Goal: Information Seeking & Learning: Learn about a topic

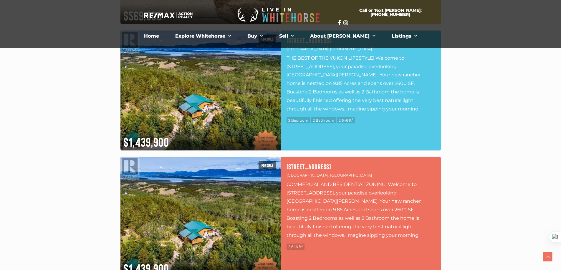
scroll to position [1825, 0]
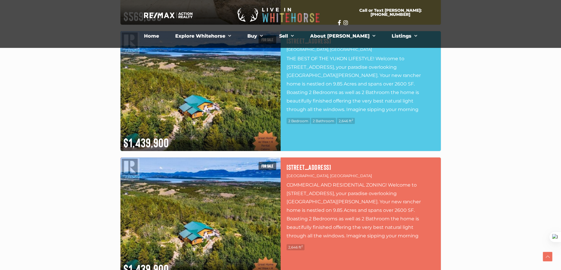
click at [311, 84] on p "THE BEST OF THE YUKON LIFESTYLE! Welcome to [STREET_ADDRESS], your paradise ove…" at bounding box center [360, 84] width 148 height 59
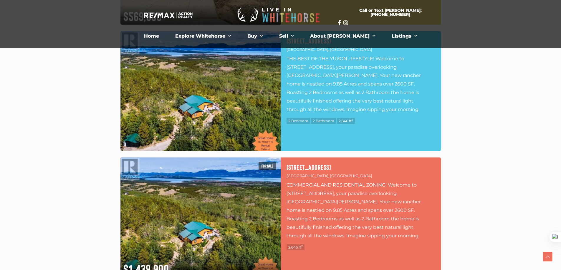
click at [178, 95] on img at bounding box center [200, 91] width 160 height 120
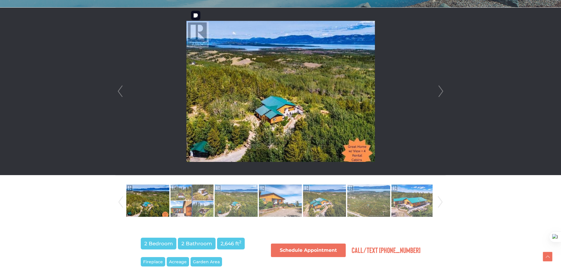
scroll to position [177, 0]
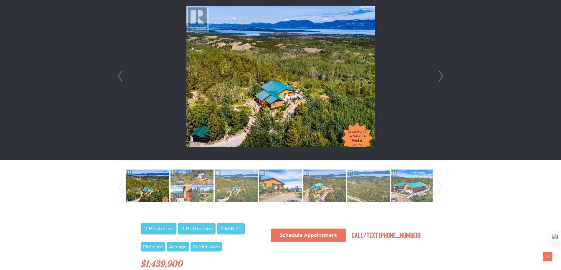
click at [442, 77] on link "Next" at bounding box center [440, 77] width 9 height 168
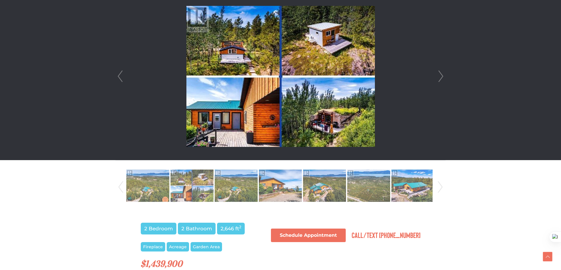
click at [442, 77] on link "Next" at bounding box center [440, 77] width 9 height 168
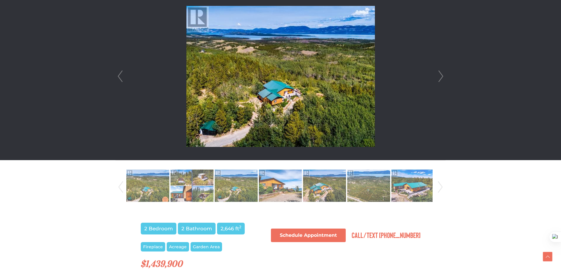
click at [442, 77] on link "Next" at bounding box center [440, 77] width 9 height 168
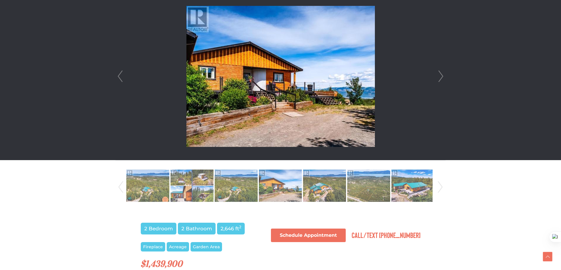
click at [442, 77] on link "Next" at bounding box center [440, 77] width 9 height 168
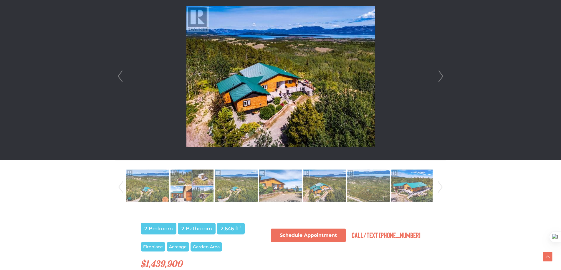
click at [125, 75] on li at bounding box center [280, 77] width 329 height 168
click at [121, 78] on link "Prev" at bounding box center [120, 77] width 9 height 168
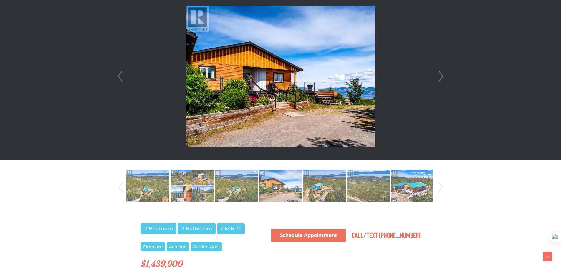
click at [443, 79] on link "Next" at bounding box center [440, 77] width 9 height 168
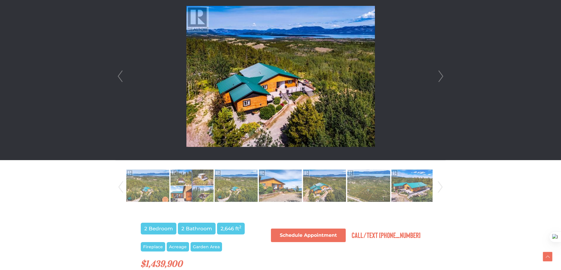
click at [443, 79] on link "Next" at bounding box center [440, 77] width 9 height 168
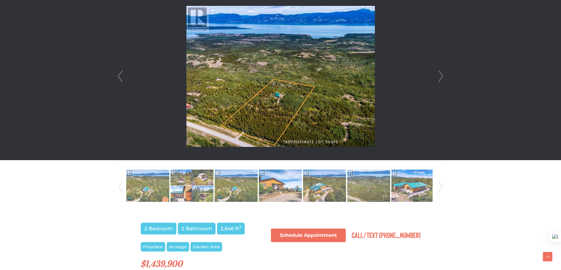
click at [443, 79] on link "Next" at bounding box center [440, 77] width 9 height 168
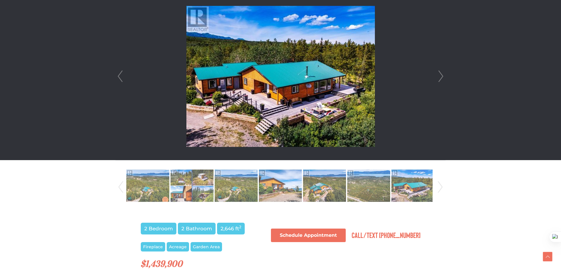
click at [443, 79] on link "Next" at bounding box center [440, 77] width 9 height 168
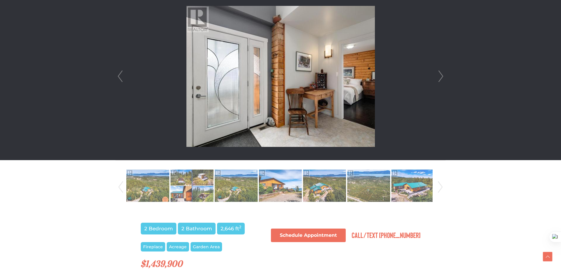
click at [443, 79] on link "Next" at bounding box center [440, 77] width 9 height 168
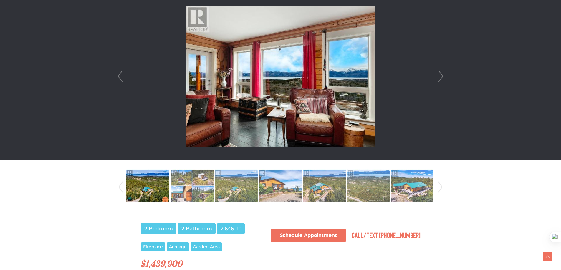
click at [443, 79] on link "Next" at bounding box center [440, 77] width 9 height 168
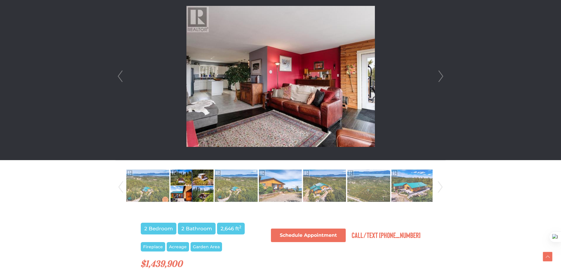
click at [443, 79] on link "Next" at bounding box center [440, 77] width 9 height 168
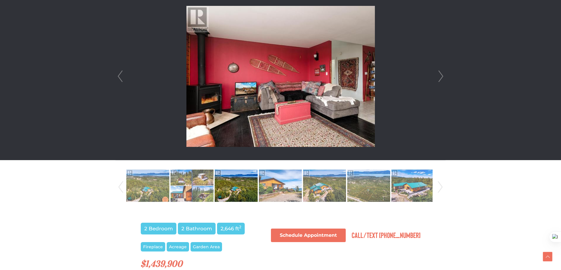
click at [443, 79] on link "Next" at bounding box center [440, 77] width 9 height 168
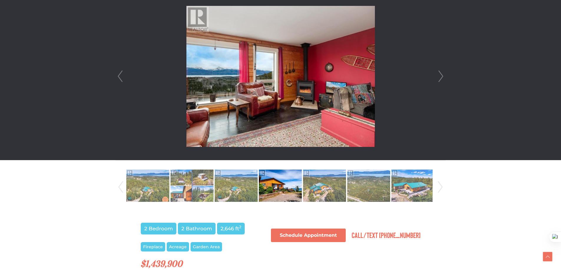
click at [443, 79] on link "Next" at bounding box center [440, 77] width 9 height 168
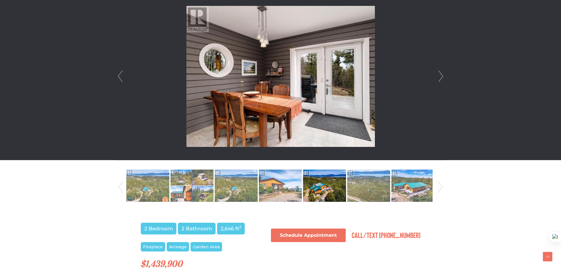
click at [443, 79] on link "Next" at bounding box center [440, 77] width 9 height 168
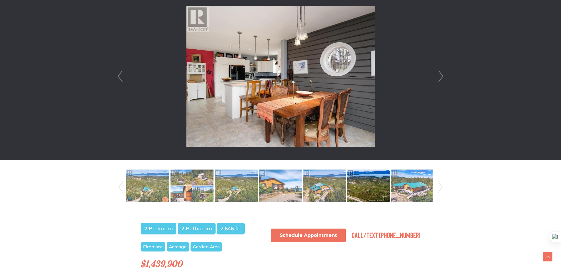
click at [443, 79] on link "Next" at bounding box center [440, 77] width 9 height 168
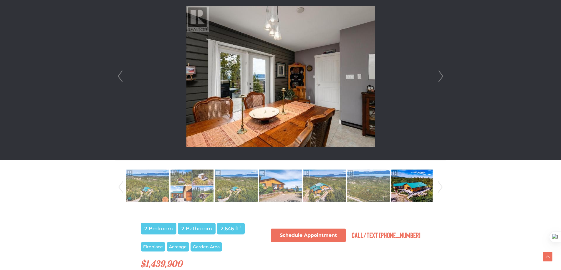
click at [443, 79] on link "Next" at bounding box center [440, 77] width 9 height 168
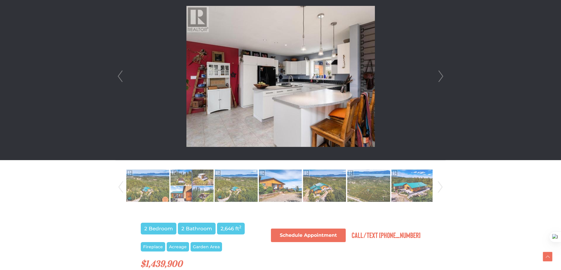
click at [443, 79] on link "Next" at bounding box center [440, 77] width 9 height 168
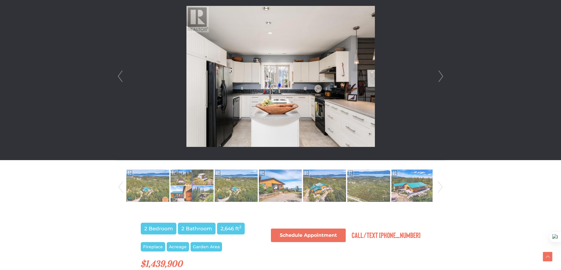
click at [443, 79] on link "Next" at bounding box center [440, 77] width 9 height 168
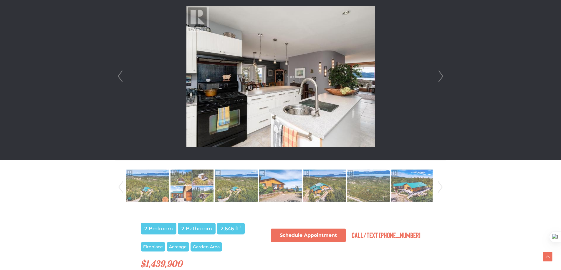
click at [443, 78] on link "Next" at bounding box center [440, 77] width 9 height 168
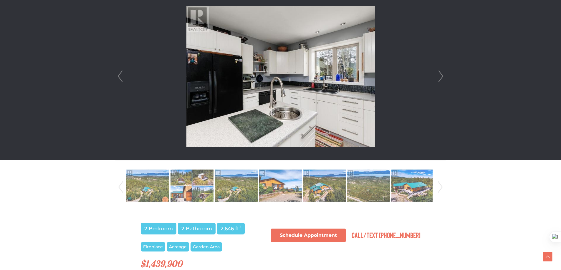
click at [443, 78] on link "Next" at bounding box center [440, 77] width 9 height 168
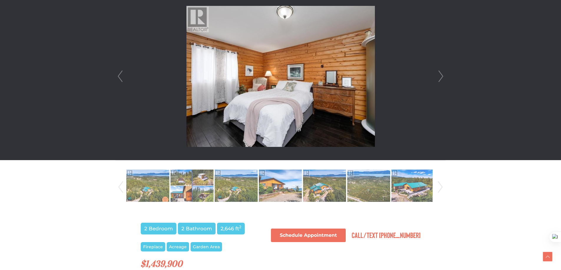
click at [443, 78] on link "Next" at bounding box center [440, 77] width 9 height 168
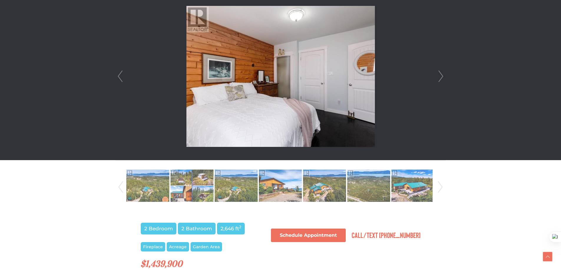
click at [443, 78] on link "Next" at bounding box center [440, 77] width 9 height 168
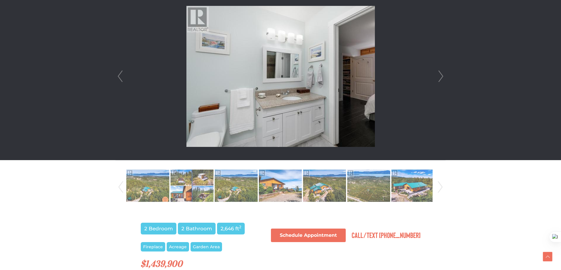
click at [443, 78] on link "Next" at bounding box center [440, 77] width 9 height 168
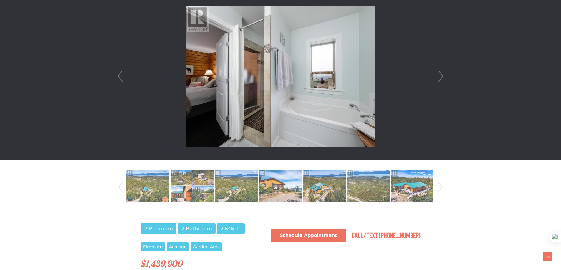
click at [442, 78] on link "Next" at bounding box center [440, 77] width 9 height 168
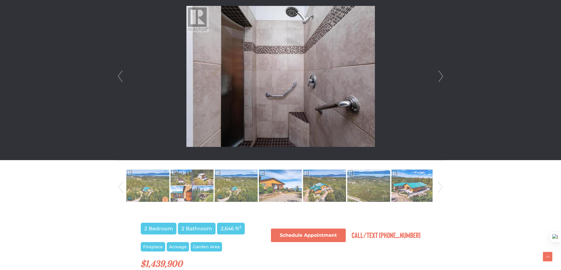
click at [442, 78] on link "Next" at bounding box center [440, 77] width 9 height 168
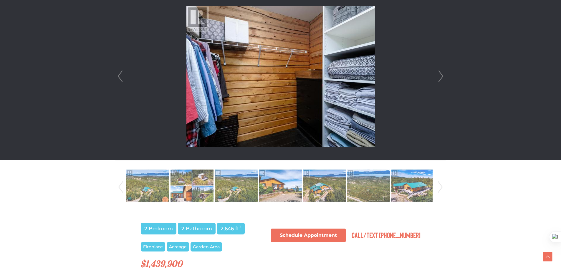
click at [442, 78] on link "Next" at bounding box center [440, 77] width 9 height 168
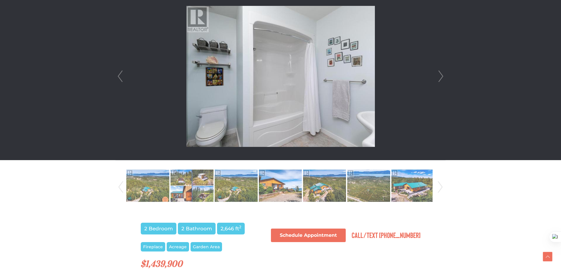
click at [442, 78] on link "Next" at bounding box center [440, 77] width 9 height 168
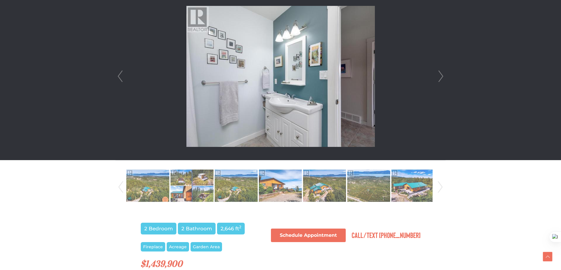
click at [442, 78] on link "Next" at bounding box center [440, 77] width 9 height 168
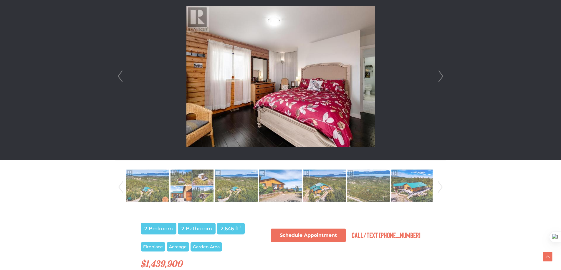
click at [442, 78] on link "Next" at bounding box center [440, 77] width 9 height 168
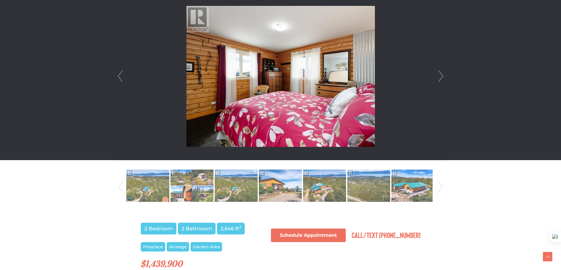
click at [440, 79] on link "Next" at bounding box center [440, 77] width 9 height 168
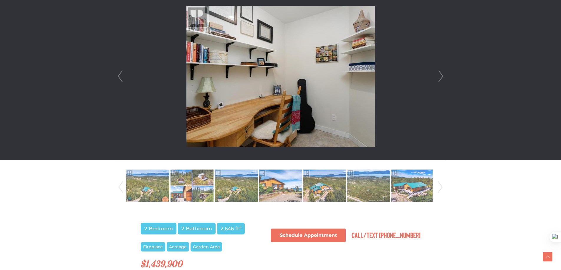
click at [440, 77] on link "Next" at bounding box center [440, 77] width 9 height 168
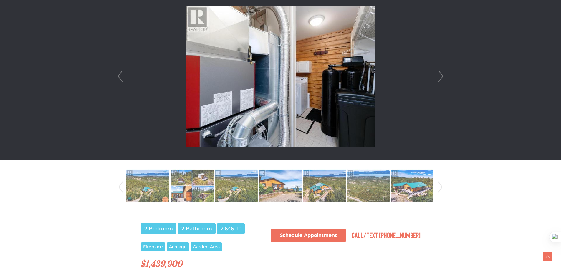
click at [120, 75] on link "Prev" at bounding box center [120, 77] width 9 height 168
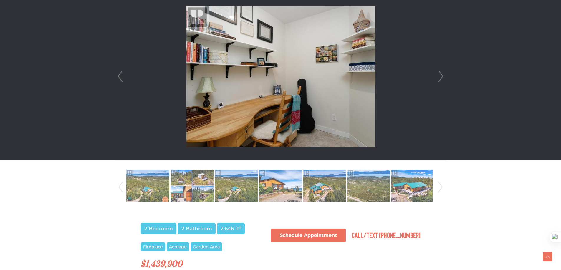
click at [445, 77] on div at bounding box center [280, 77] width 329 height 168
click at [442, 77] on link "Next" at bounding box center [440, 77] width 9 height 168
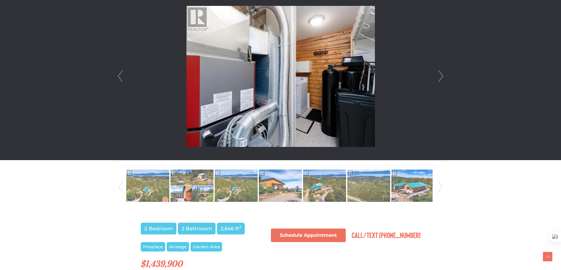
click at [442, 77] on link "Next" at bounding box center [440, 77] width 9 height 168
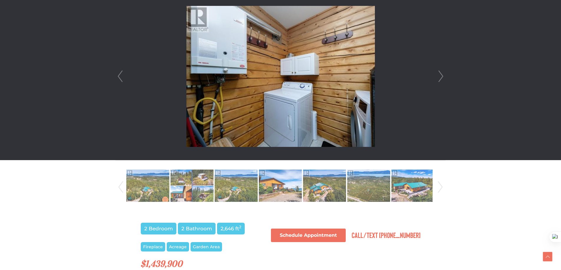
click at [442, 77] on link "Next" at bounding box center [440, 77] width 9 height 168
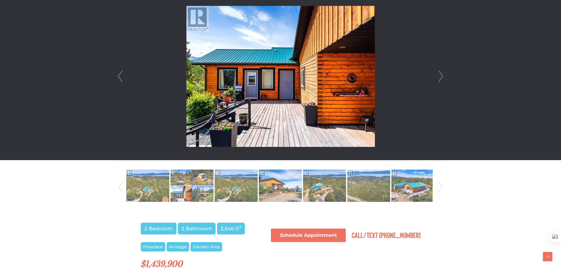
click at [442, 77] on link "Next" at bounding box center [440, 77] width 9 height 168
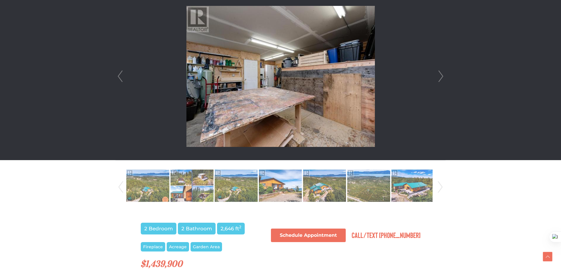
click at [442, 77] on link "Next" at bounding box center [440, 77] width 9 height 168
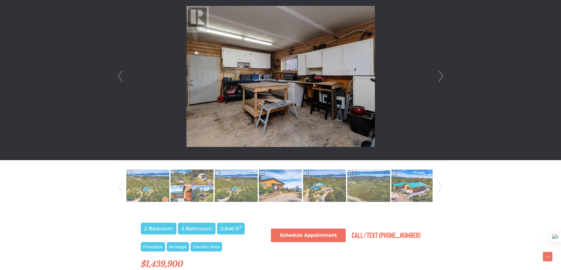
click at [442, 77] on link "Next" at bounding box center [440, 77] width 9 height 168
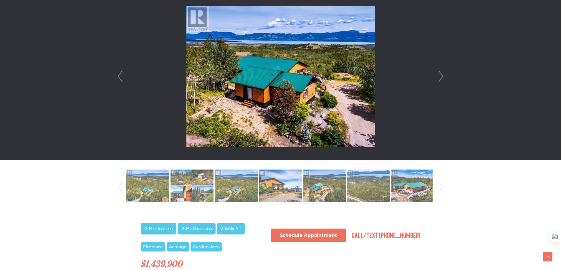
click at [442, 77] on link "Next" at bounding box center [440, 77] width 9 height 168
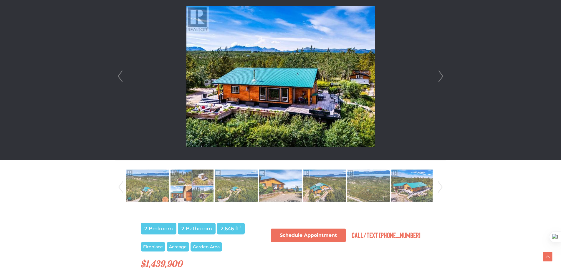
click at [442, 77] on link "Next" at bounding box center [440, 77] width 9 height 168
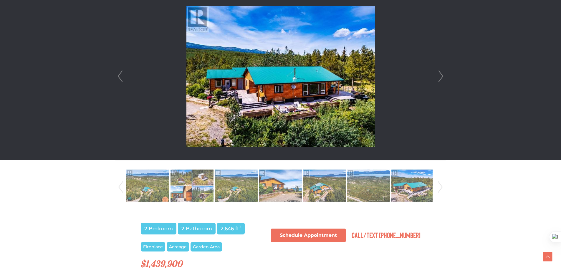
click at [442, 77] on link "Next" at bounding box center [440, 77] width 9 height 168
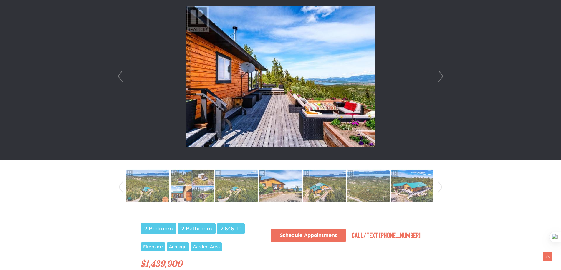
click at [442, 77] on link "Next" at bounding box center [440, 77] width 9 height 168
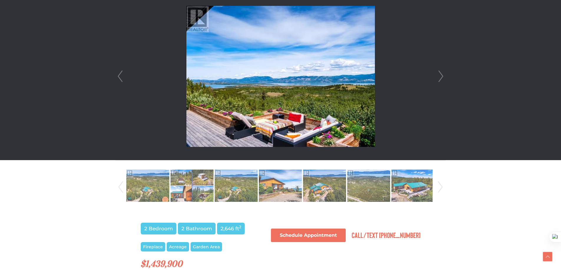
click at [442, 77] on link "Next" at bounding box center [440, 77] width 9 height 168
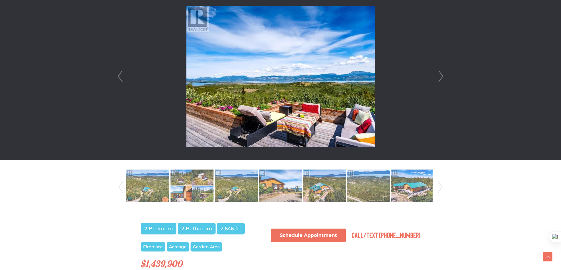
click at [442, 77] on link "Next" at bounding box center [440, 77] width 9 height 168
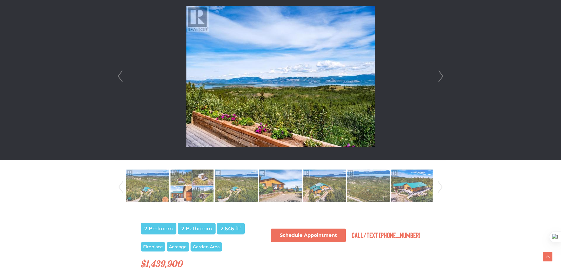
click at [442, 77] on link "Next" at bounding box center [440, 77] width 9 height 168
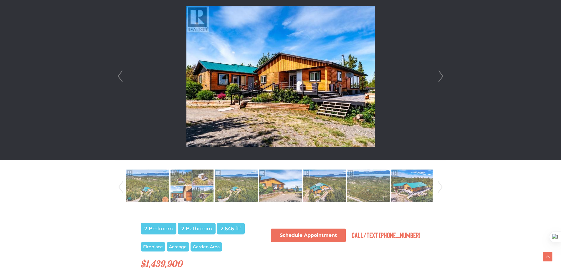
click at [442, 77] on link "Next" at bounding box center [440, 77] width 9 height 168
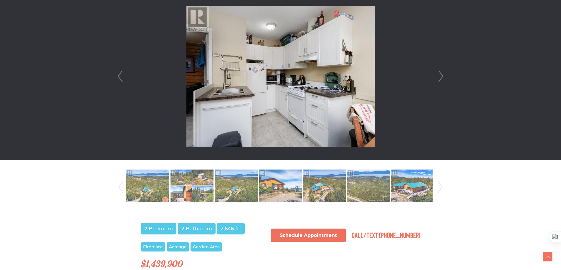
click at [439, 76] on link "Next" at bounding box center [440, 77] width 9 height 168
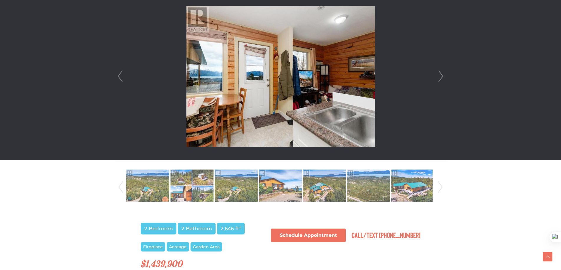
click at [438, 74] on link "Next" at bounding box center [440, 77] width 9 height 168
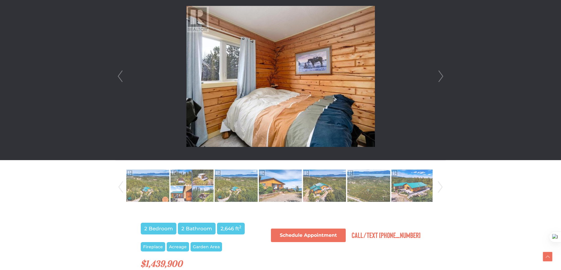
click at [438, 74] on link "Next" at bounding box center [440, 77] width 9 height 168
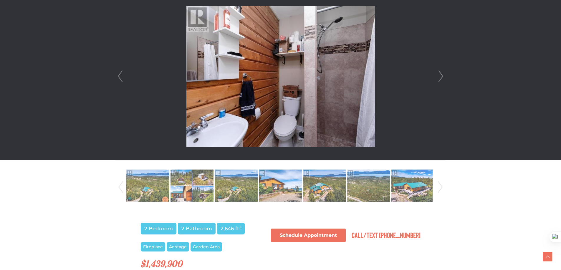
click at [438, 73] on link "Next" at bounding box center [440, 77] width 9 height 168
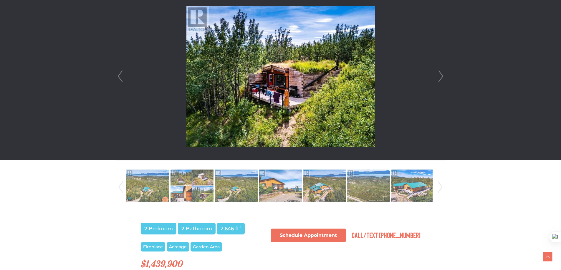
click at [438, 73] on link "Next" at bounding box center [440, 77] width 9 height 168
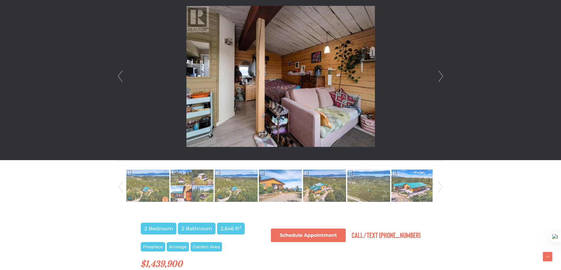
click at [438, 73] on link "Next" at bounding box center [440, 77] width 9 height 168
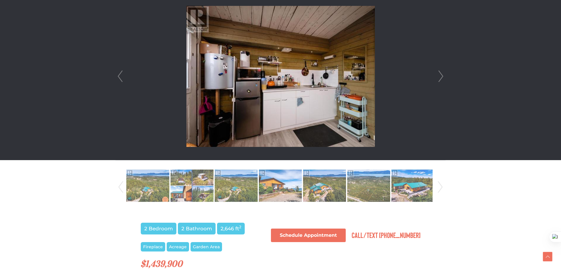
click at [438, 73] on link "Next" at bounding box center [440, 77] width 9 height 168
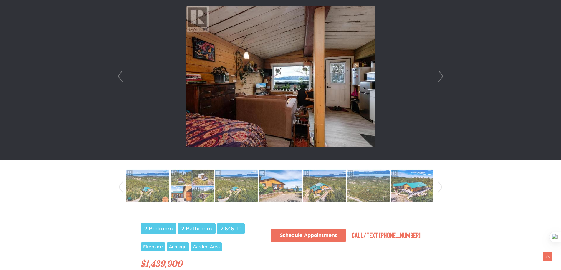
click at [438, 73] on link "Next" at bounding box center [440, 77] width 9 height 168
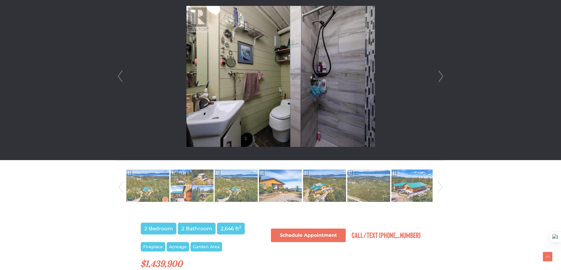
click at [438, 73] on link "Next" at bounding box center [440, 77] width 9 height 168
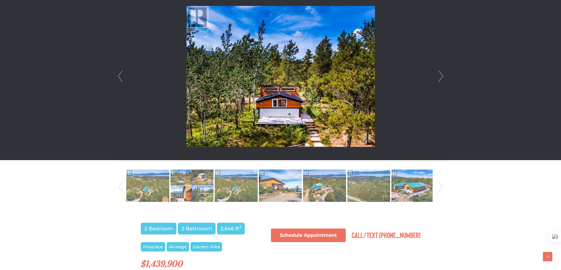
click at [438, 73] on link "Next" at bounding box center [440, 77] width 9 height 168
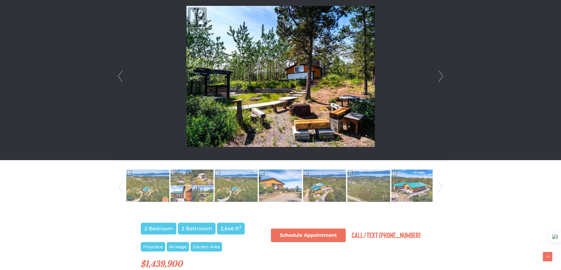
click at [438, 73] on link "Next" at bounding box center [440, 77] width 9 height 168
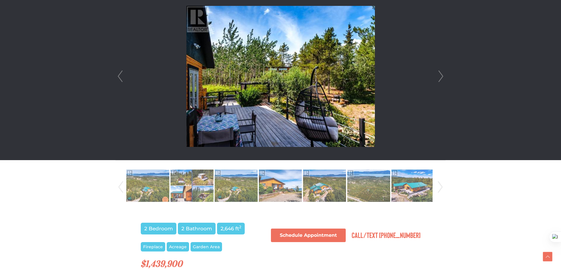
click at [438, 73] on link "Next" at bounding box center [440, 77] width 9 height 168
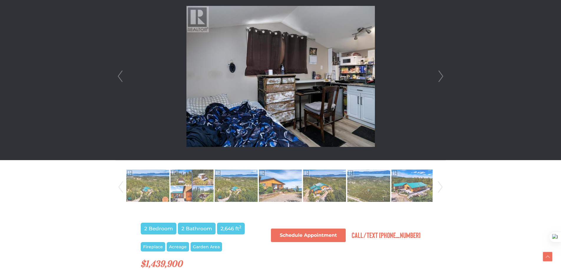
click at [438, 73] on link "Next" at bounding box center [440, 77] width 9 height 168
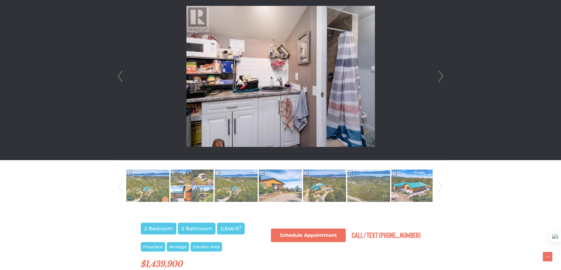
click at [438, 73] on link "Next" at bounding box center [440, 77] width 9 height 168
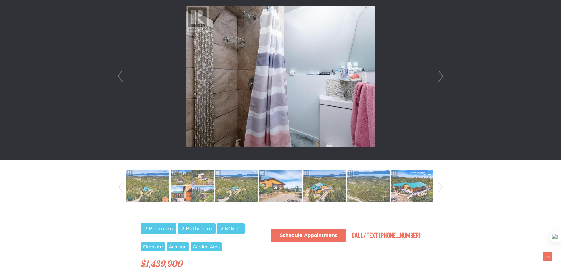
click at [438, 73] on link "Next" at bounding box center [440, 77] width 9 height 168
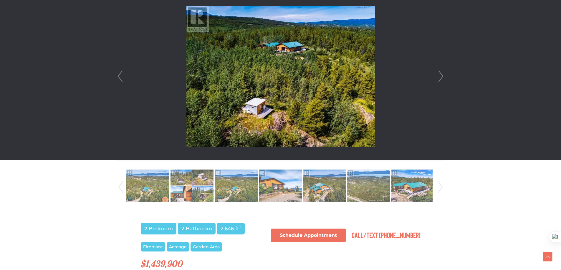
click at [438, 73] on link "Next" at bounding box center [440, 77] width 9 height 168
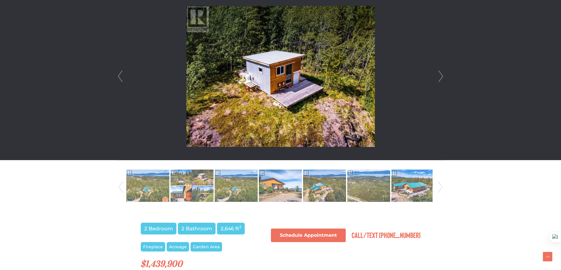
click at [438, 73] on link "Next" at bounding box center [440, 77] width 9 height 168
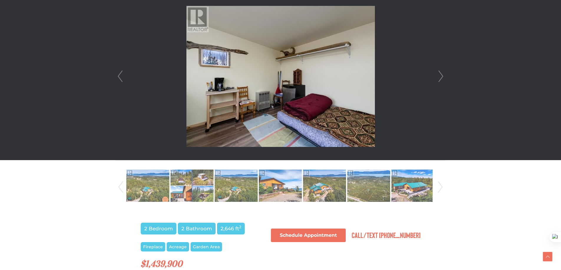
click at [438, 73] on link "Next" at bounding box center [440, 77] width 9 height 168
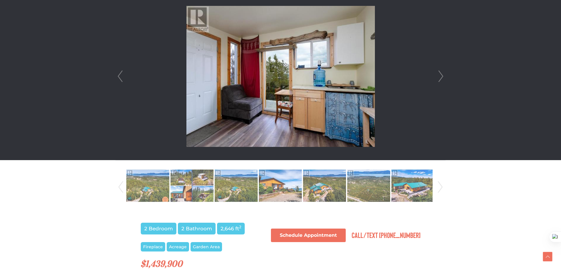
click at [438, 73] on link "Next" at bounding box center [440, 77] width 9 height 168
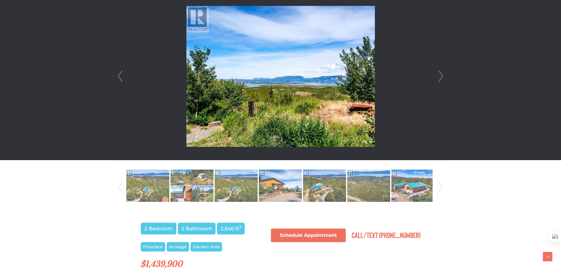
click at [438, 73] on link "Next" at bounding box center [440, 77] width 9 height 168
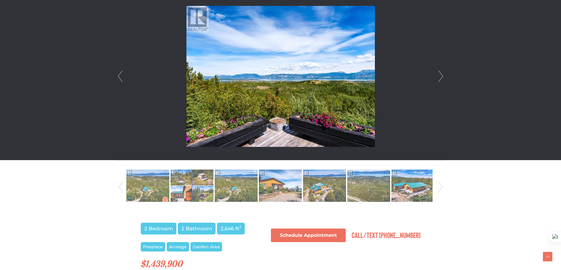
click at [438, 73] on link "Next" at bounding box center [440, 77] width 9 height 168
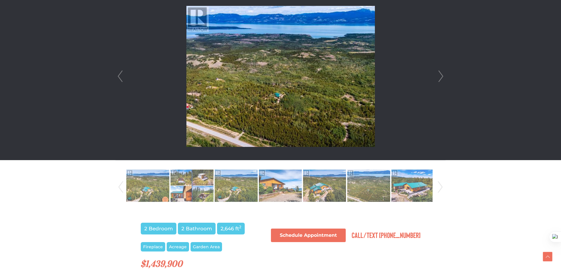
click at [438, 73] on link "Next" at bounding box center [440, 77] width 9 height 168
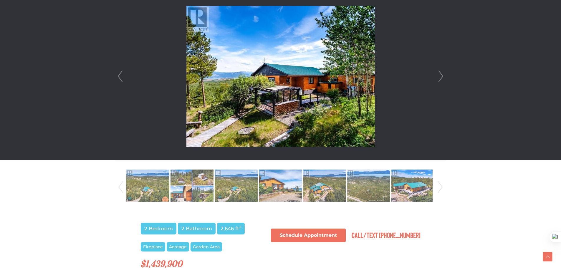
click at [438, 73] on link "Next" at bounding box center [440, 77] width 9 height 168
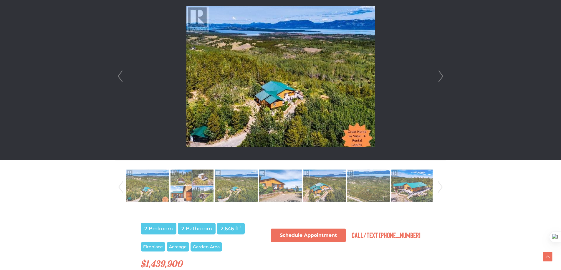
click at [438, 73] on link "Next" at bounding box center [440, 77] width 9 height 168
